Goal: Check status: Check status

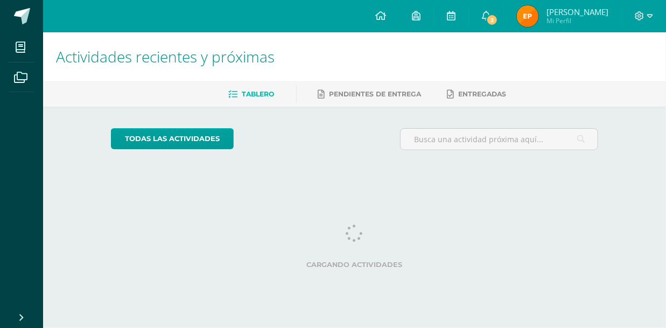
click at [490, 17] on icon at bounding box center [486, 16] width 9 height 10
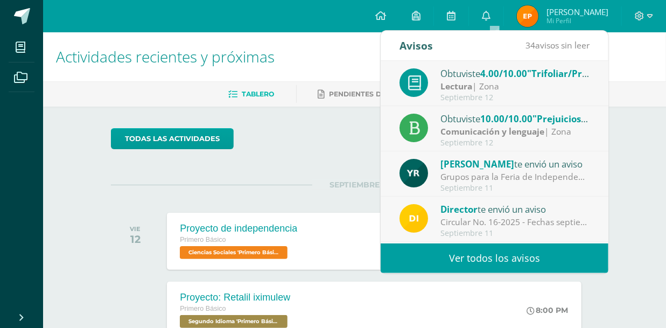
click at [472, 73] on div "Obtuviste 4.00/10.00 "Trifoliar/Prisma" en Lectura" at bounding box center [515, 73] width 150 height 14
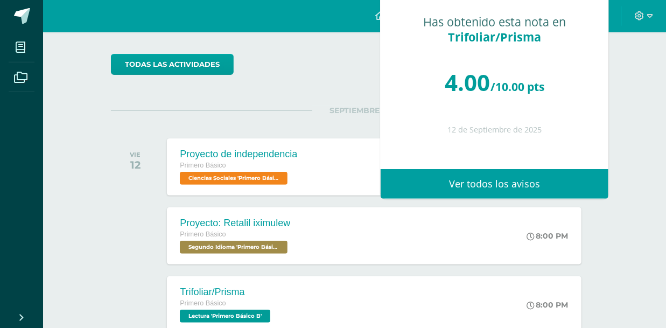
scroll to position [112, 0]
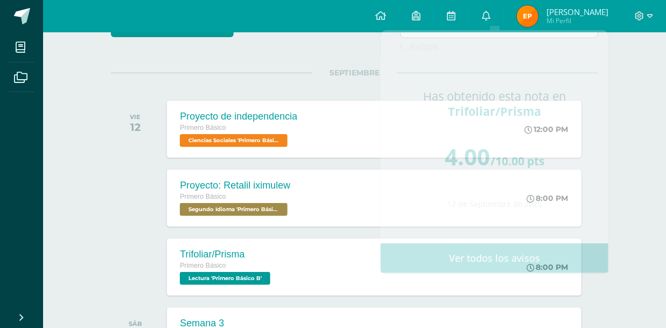
click at [622, 122] on div "Actividades recientes y próximas Tablero Pendientes de entrega Entregadas todas…" at bounding box center [354, 244] width 622 height 649
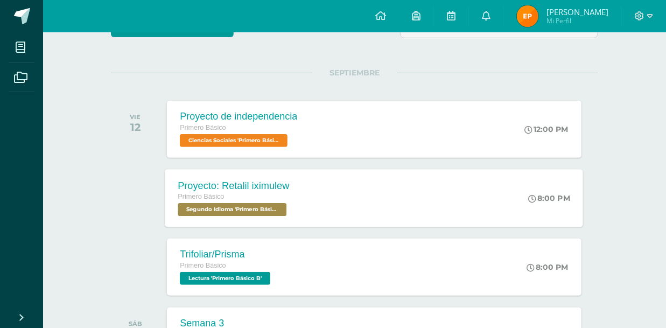
click at [234, 209] on span "Segundo Idioma 'Primero Básico B'" at bounding box center [232, 209] width 109 height 13
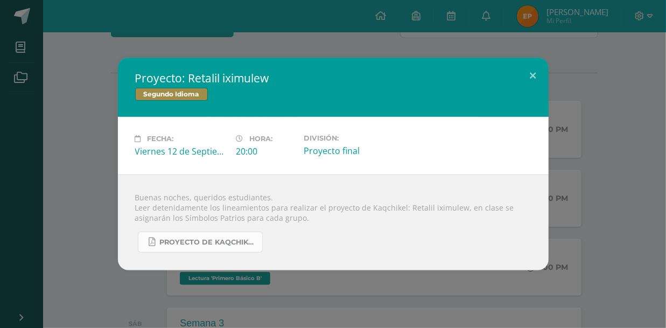
click at [216, 242] on span "Proyecto de Kaqchikel IV Unidad Secundaria.pdf" at bounding box center [208, 242] width 97 height 9
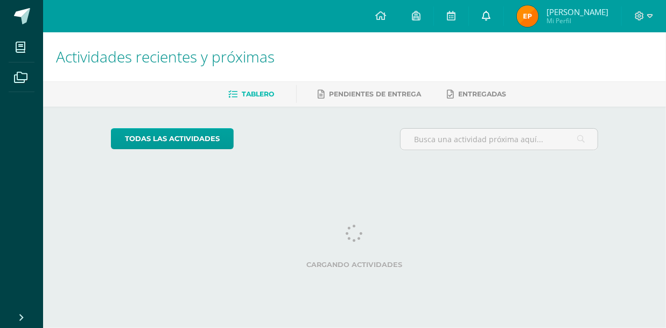
click at [490, 18] on icon at bounding box center [486, 16] width 9 height 10
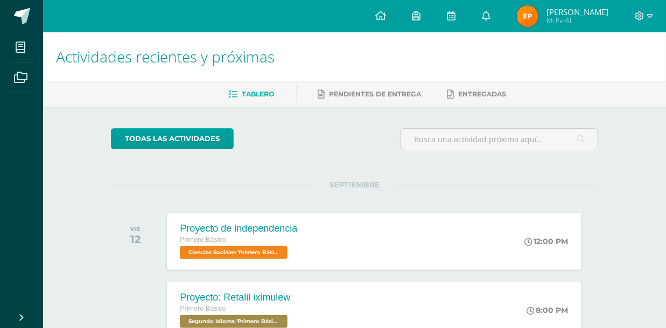
click at [574, 11] on span "[PERSON_NAME]" at bounding box center [577, 11] width 62 height 11
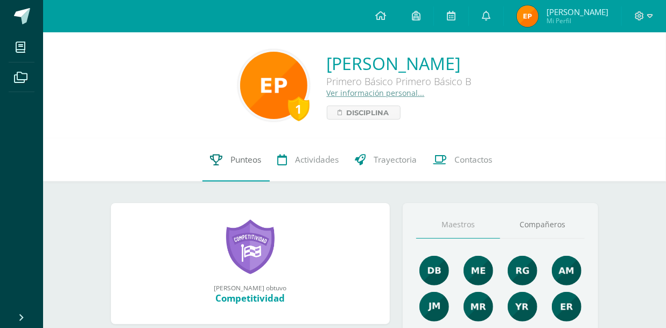
click at [246, 161] on span "Punteos" at bounding box center [246, 159] width 31 height 11
click at [258, 159] on span "Punteos" at bounding box center [246, 159] width 31 height 11
click at [562, 16] on span "[PERSON_NAME]" at bounding box center [577, 11] width 62 height 11
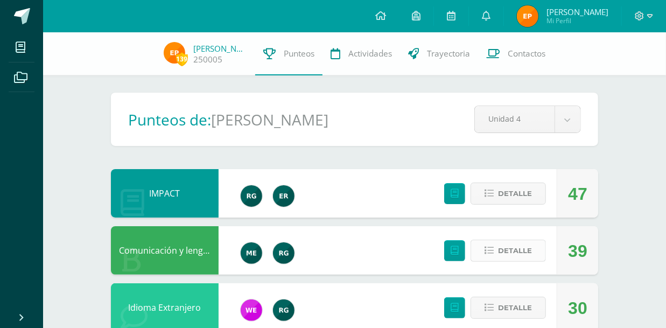
click at [497, 245] on button "Detalle" at bounding box center [507, 250] width 75 height 22
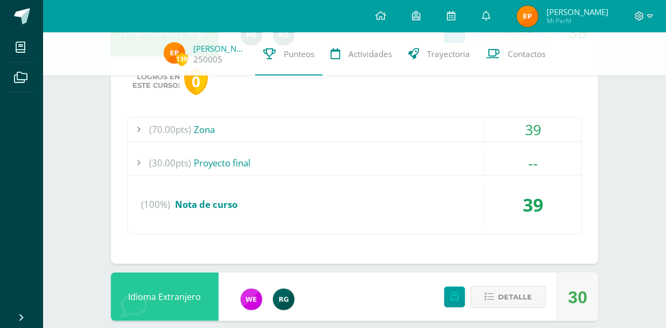
scroll to position [224, 0]
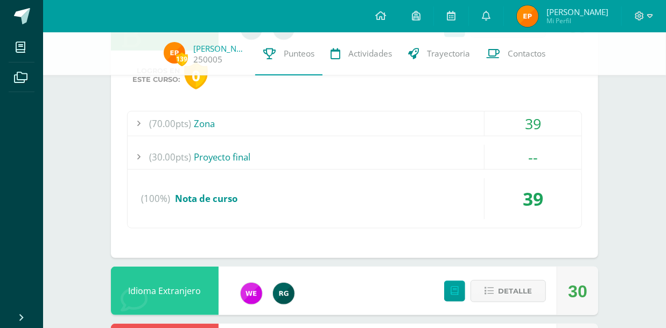
click at [532, 117] on div "39" at bounding box center [532, 123] width 97 height 24
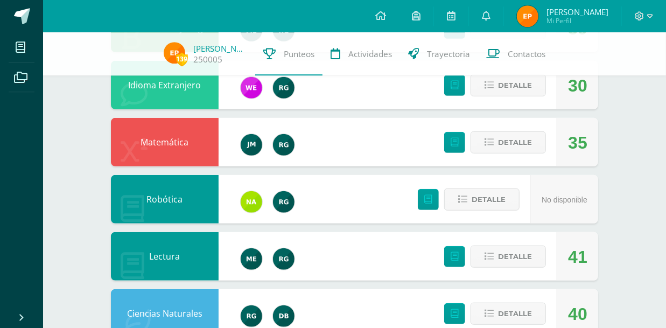
scroll to position [224, 0]
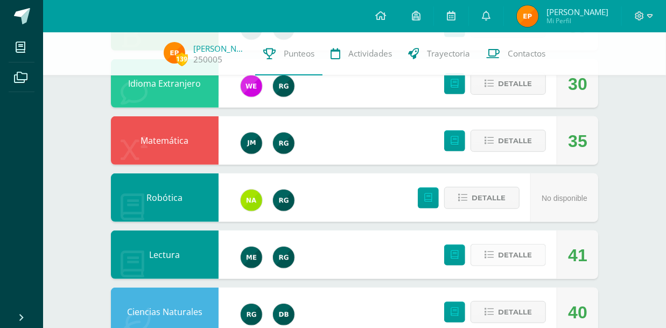
click at [495, 245] on button "Detalle" at bounding box center [507, 255] width 75 height 22
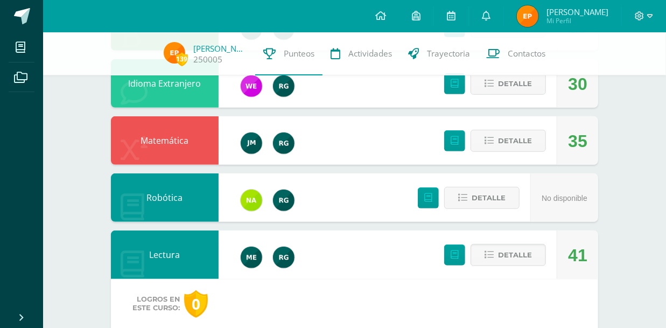
click at [574, 243] on div "41" at bounding box center [577, 255] width 19 height 48
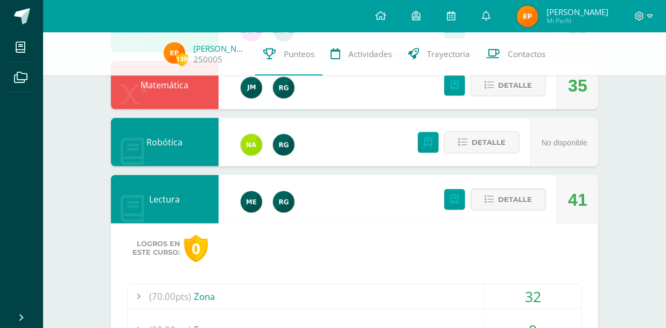
scroll to position [280, 0]
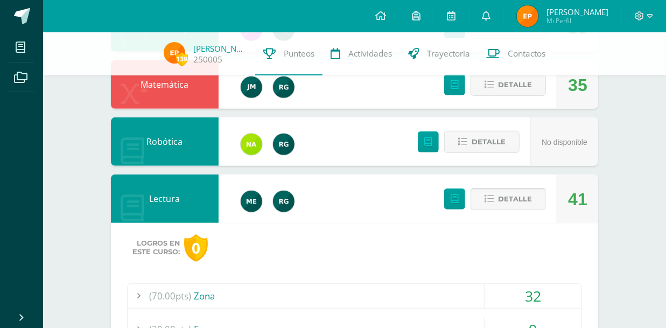
click at [486, 193] on button "Detalle" at bounding box center [507, 199] width 75 height 22
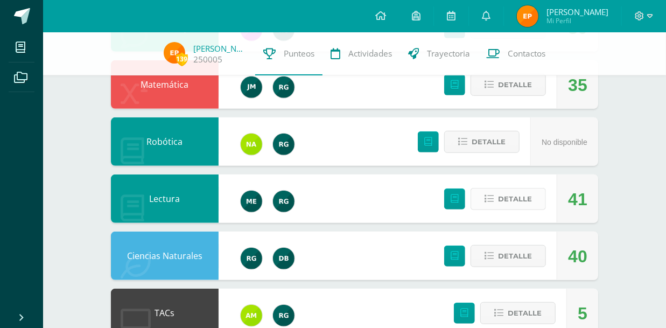
click at [489, 194] on icon at bounding box center [488, 198] width 9 height 9
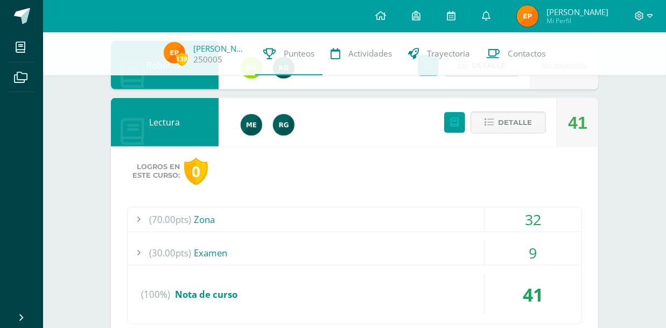
scroll to position [336, 0]
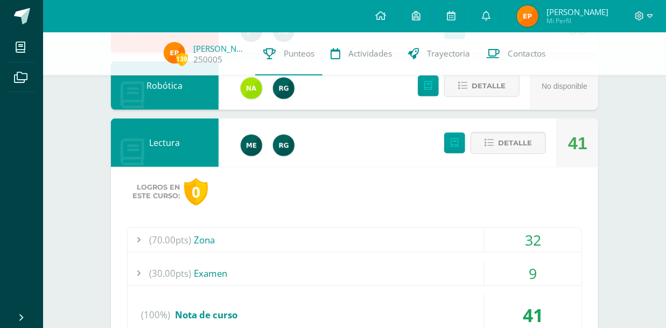
click at [570, 137] on div "41" at bounding box center [577, 143] width 19 height 48
click at [508, 133] on span "Detalle" at bounding box center [515, 143] width 34 height 20
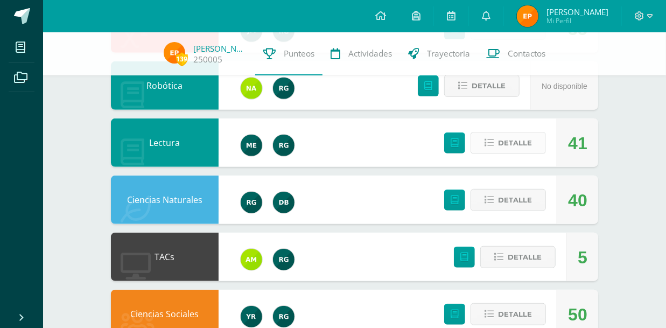
click at [489, 138] on icon at bounding box center [488, 142] width 9 height 9
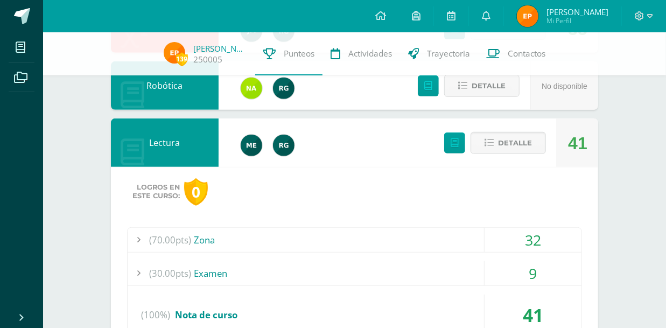
click at [532, 228] on div "32" at bounding box center [532, 240] width 97 height 24
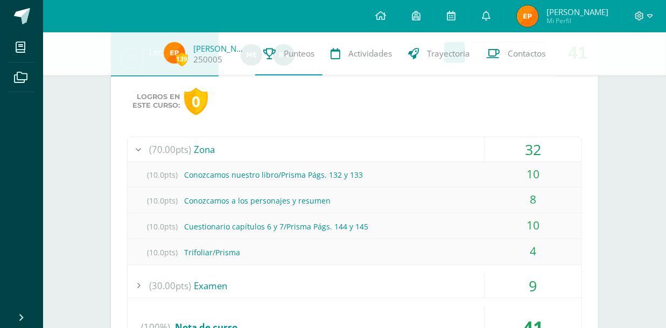
scroll to position [448, 0]
